Goal: Task Accomplishment & Management: Complete application form

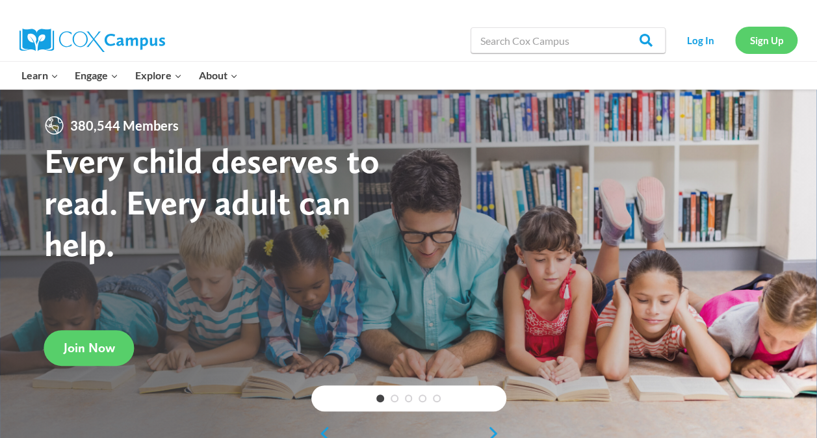
click at [762, 43] on link "Sign Up" at bounding box center [767, 40] width 62 height 27
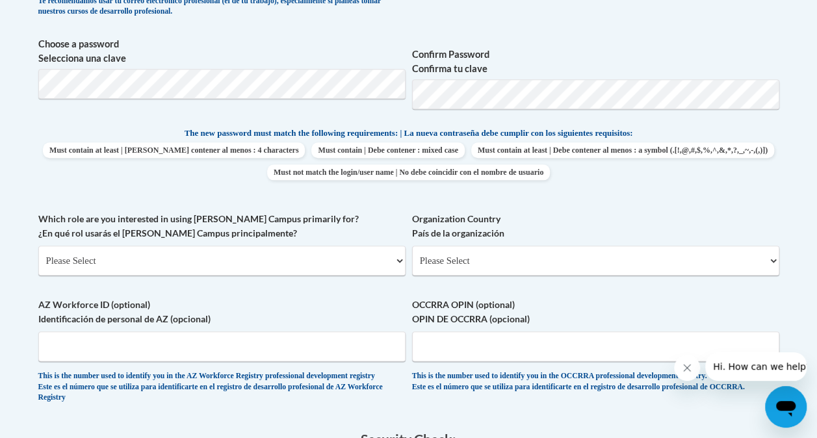
scroll to position [592, 0]
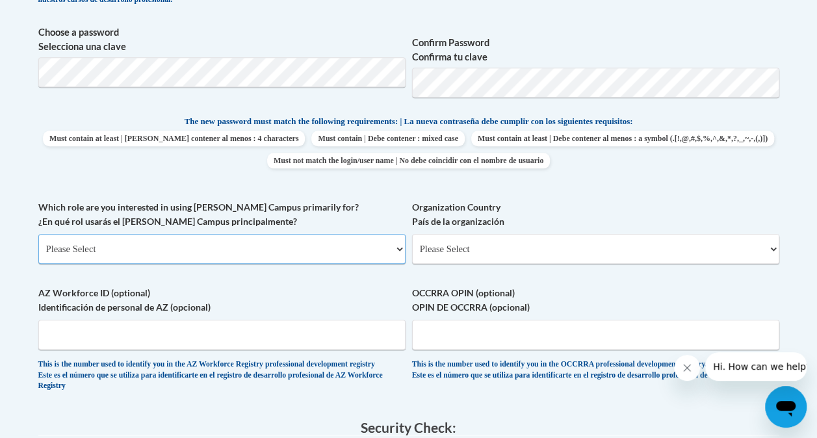
click at [399, 243] on select "Please Select College/University | Colegio/Universidad Community/Nonprofit Part…" at bounding box center [221, 249] width 367 height 30
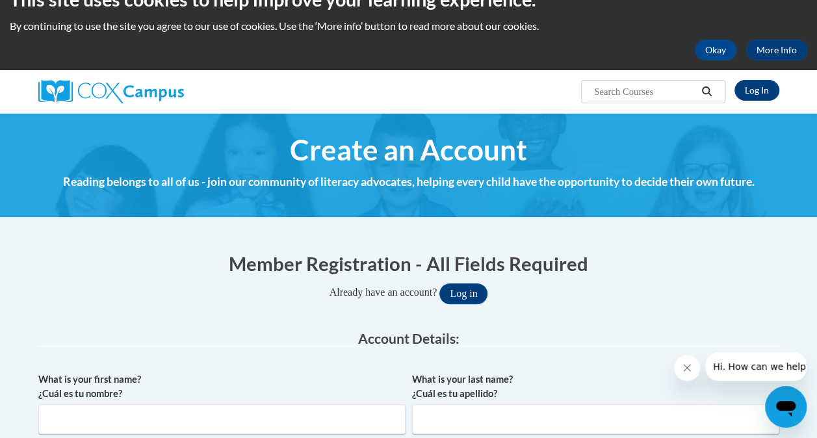
scroll to position [0, 0]
